Goal: Task Accomplishment & Management: Manage account settings

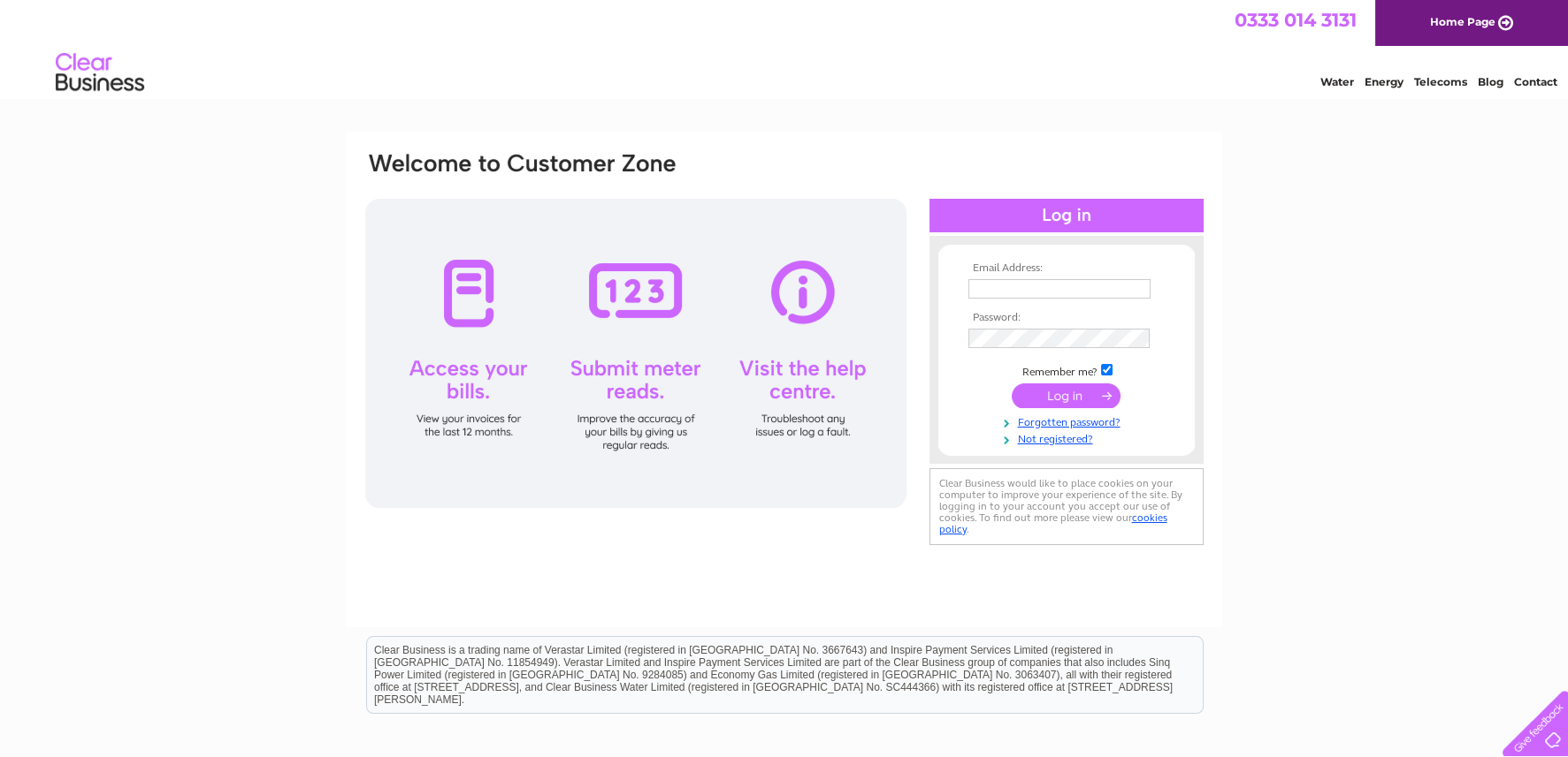
type input "[EMAIL_ADDRESS][DOMAIN_NAME]"
click at [1040, 396] on input "submit" at bounding box center [1066, 396] width 109 height 24
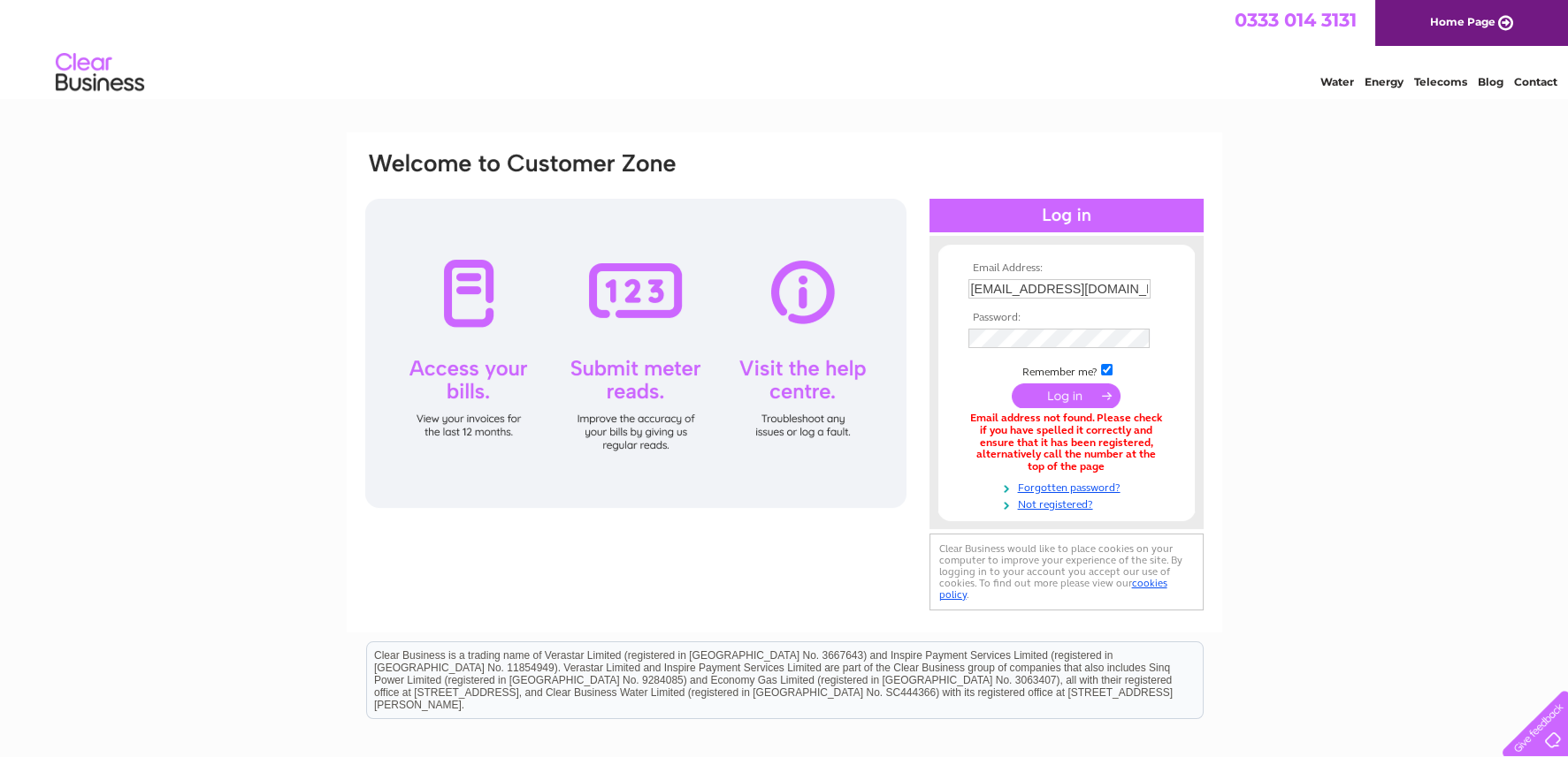
click at [1050, 287] on input "[EMAIL_ADDRESS][DOMAIN_NAME]" at bounding box center [1059, 289] width 182 height 20
click at [1059, 393] on input "submit" at bounding box center [1066, 396] width 109 height 24
click at [1078, 293] on input "property@atsipp.co.uk" at bounding box center [1060, 290] width 184 height 22
drag, startPoint x: 1014, startPoint y: 289, endPoint x: 921, endPoint y: 293, distance: 93.1
click at [921, 293] on div "Email Address: property@atsipp.co.uk Password:" at bounding box center [784, 384] width 842 height 467
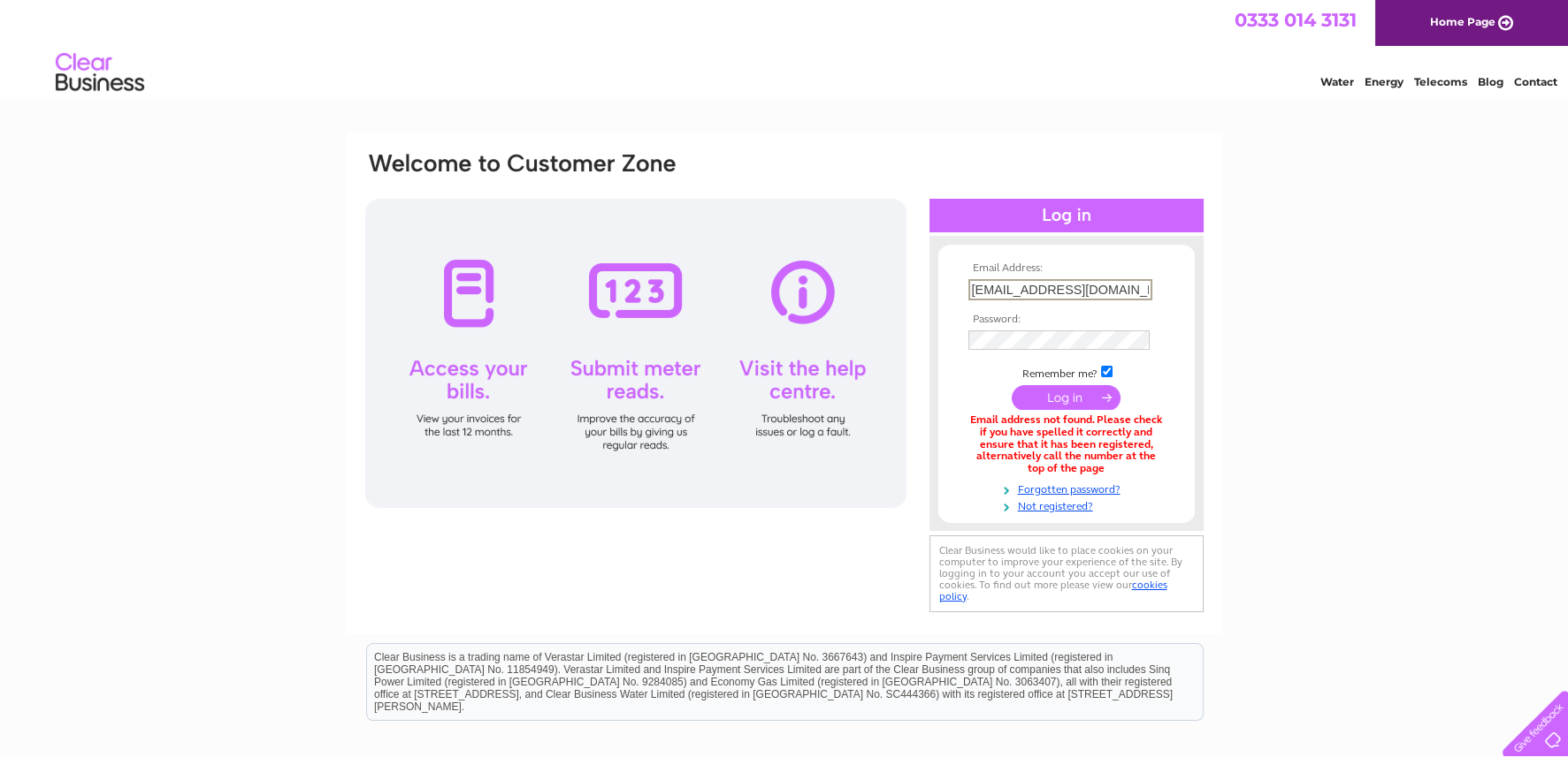
drag, startPoint x: 1123, startPoint y: 287, endPoint x: 719, endPoint y: 301, distance: 404.2
click at [719, 301] on div "Email Address: property@atsipp.co.uk Password:" at bounding box center [784, 384] width 842 height 467
type input "[PERSON_NAME][EMAIL_ADDRESS][DOMAIN_NAME]"
click at [1080, 392] on input "submit" at bounding box center [1066, 397] width 109 height 24
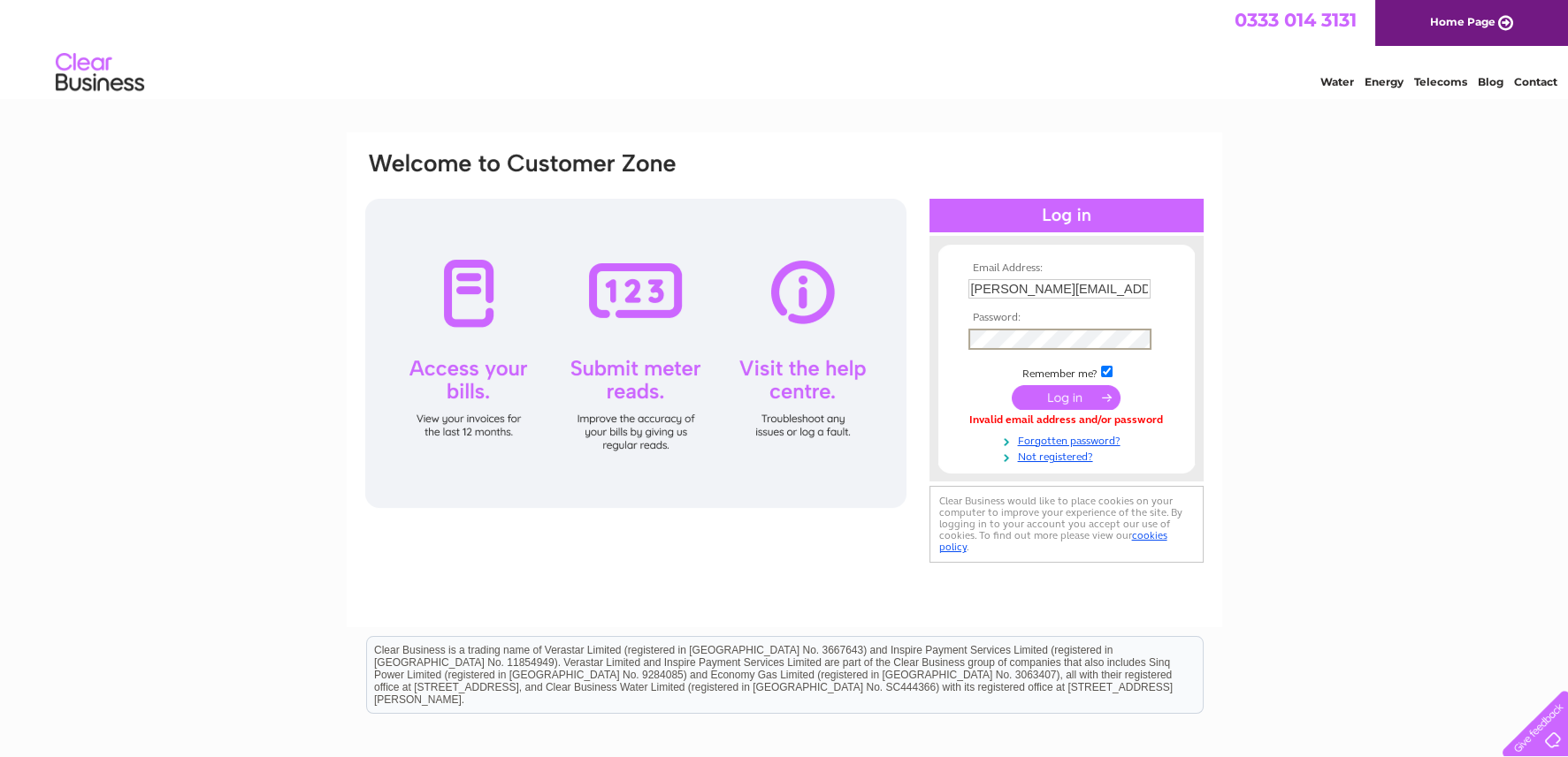
click at [1041, 392] on input "submit" at bounding box center [1066, 397] width 109 height 24
